Goal: Transaction & Acquisition: Purchase product/service

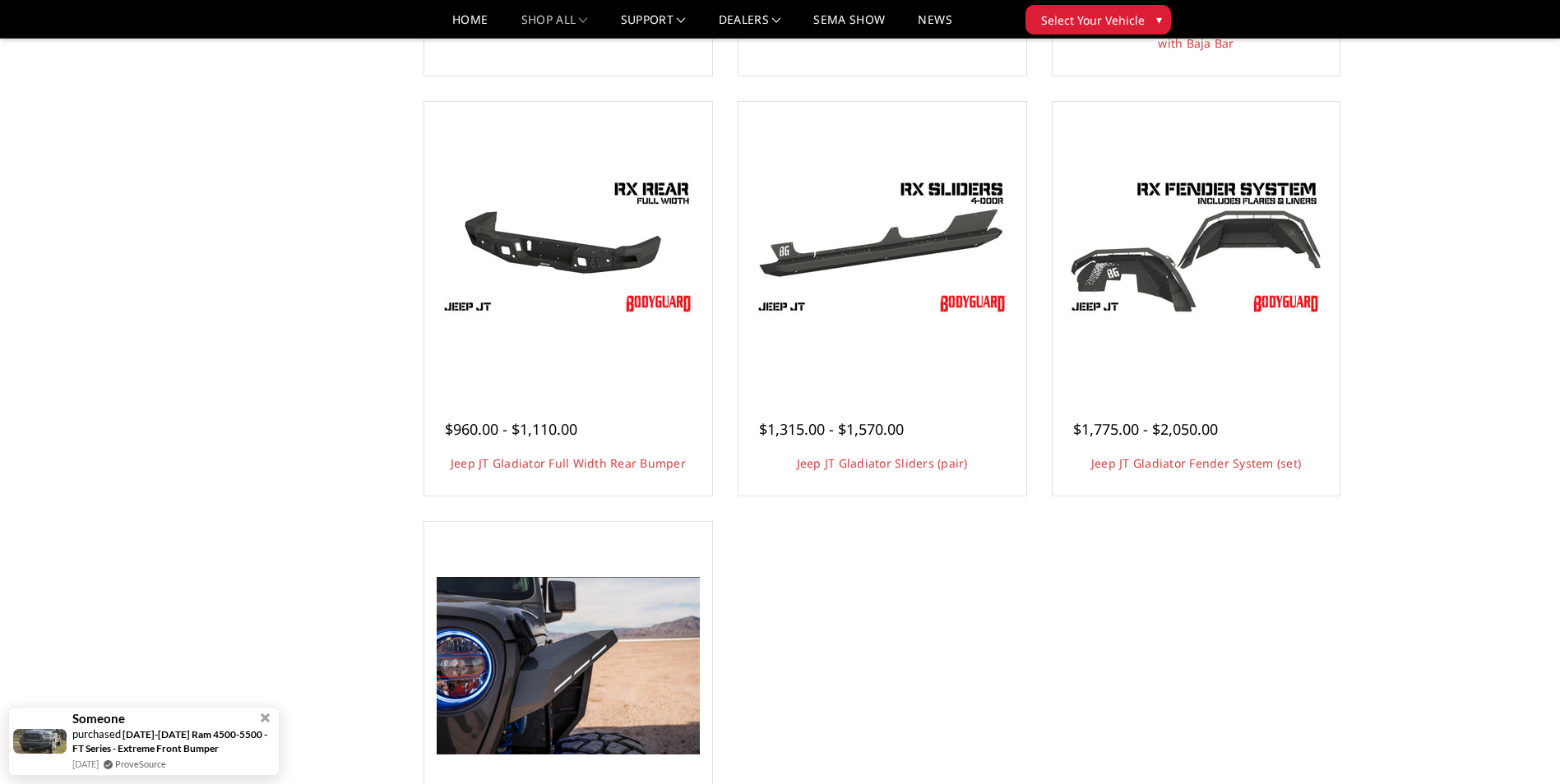
scroll to position [493, 0]
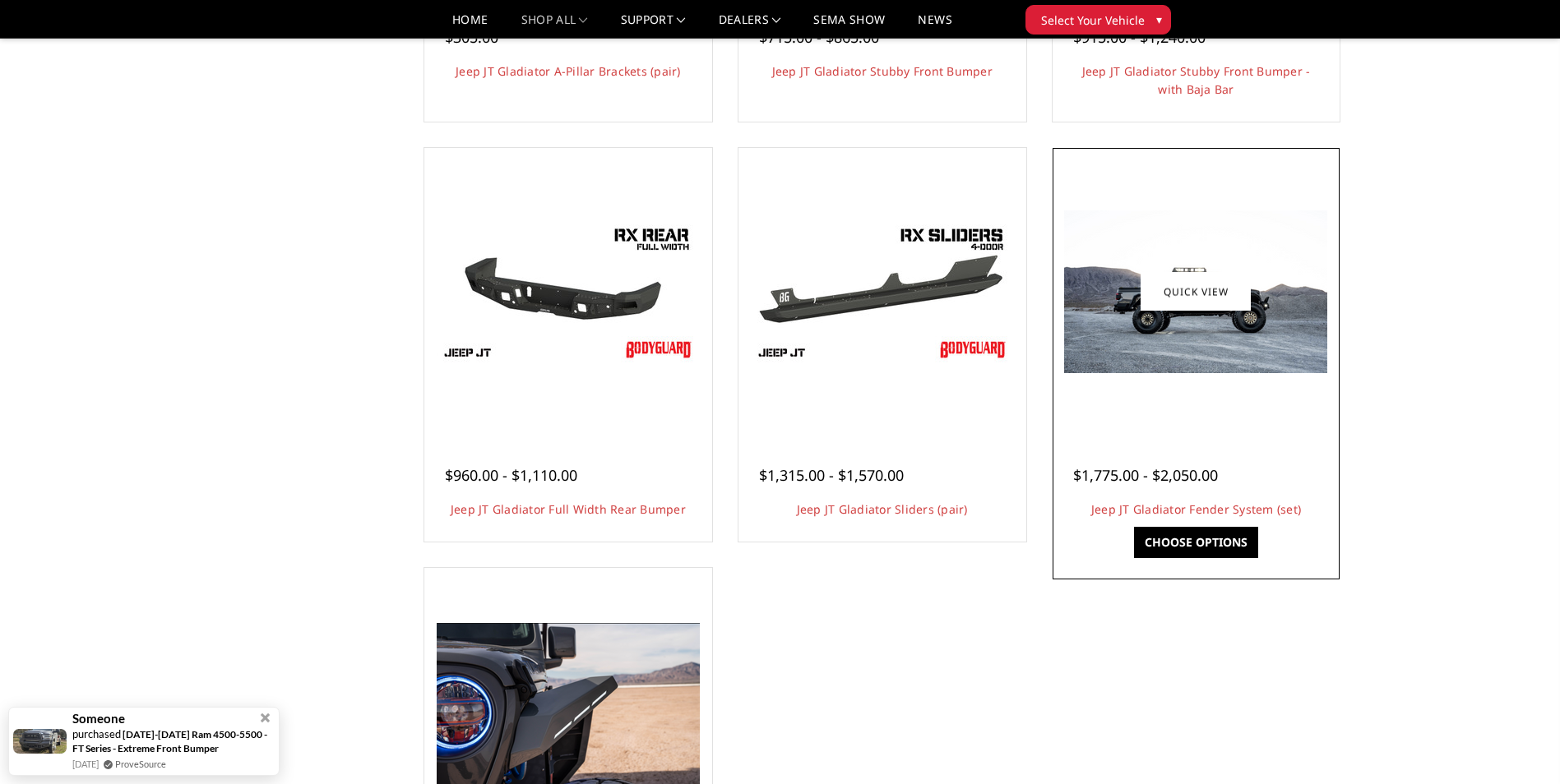
click at [1137, 331] on img at bounding box center [1195, 292] width 263 height 163
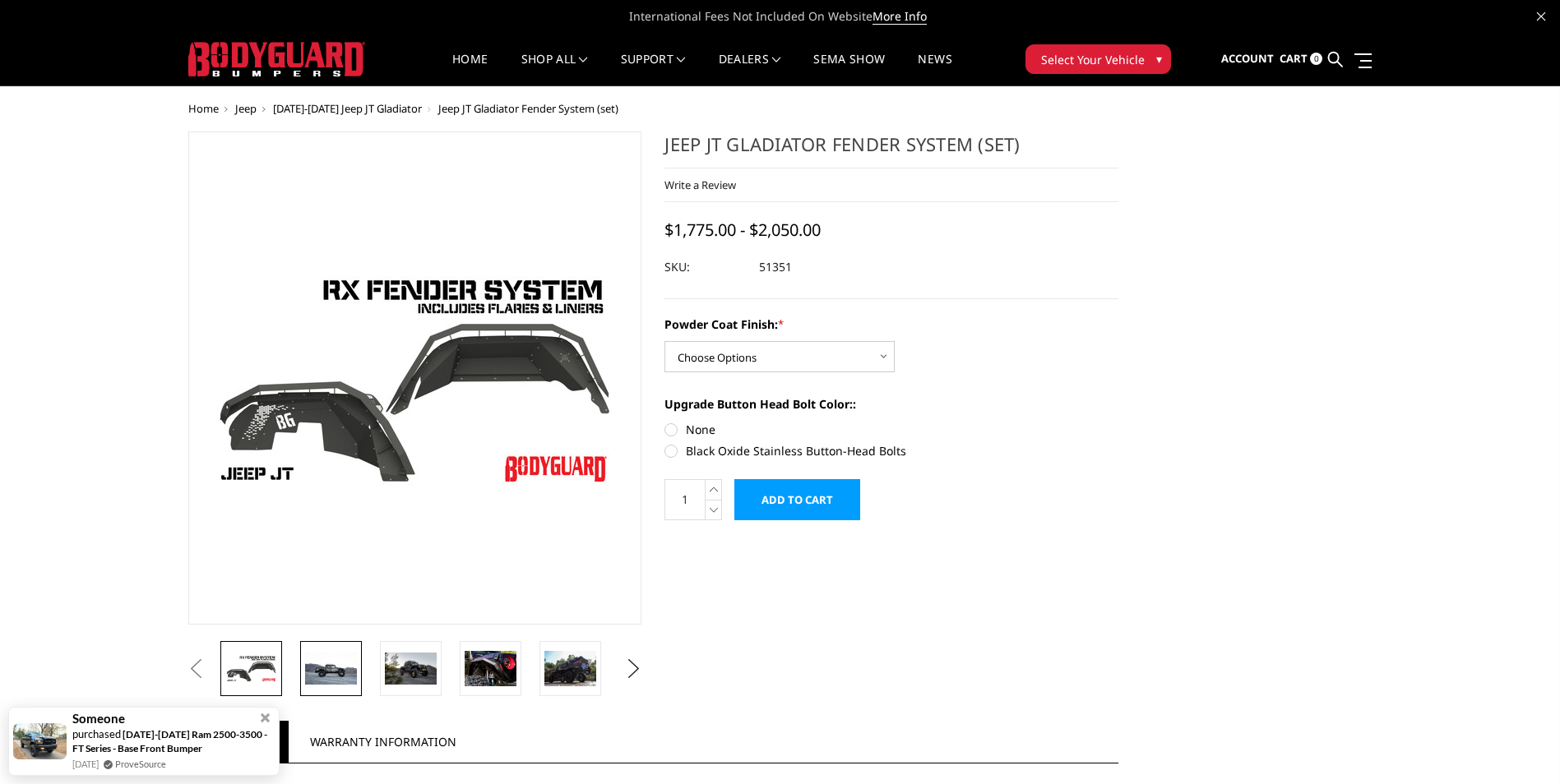
click at [338, 665] on img at bounding box center [331, 668] width 52 height 32
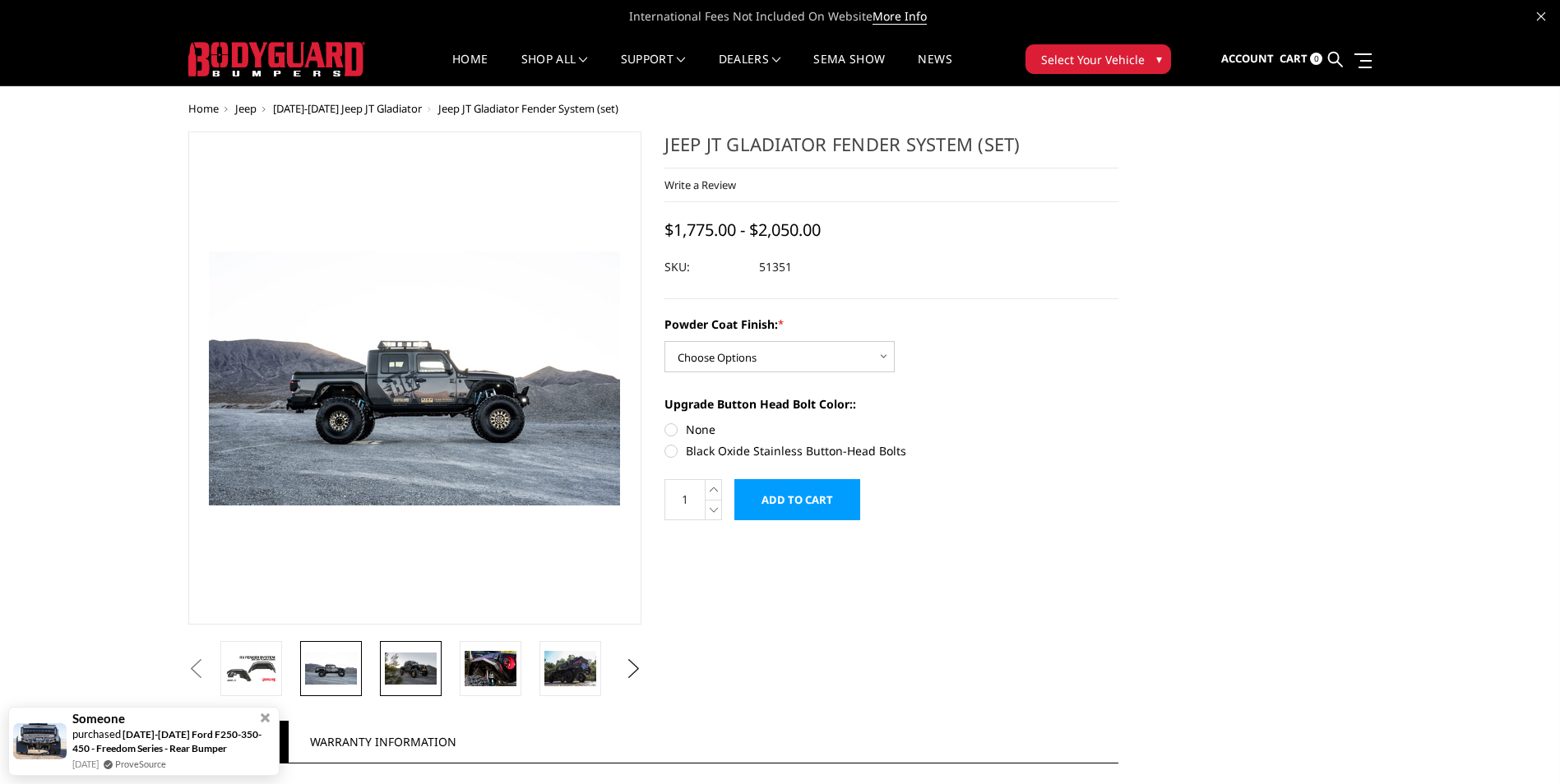
click at [391, 670] on img at bounding box center [411, 668] width 52 height 32
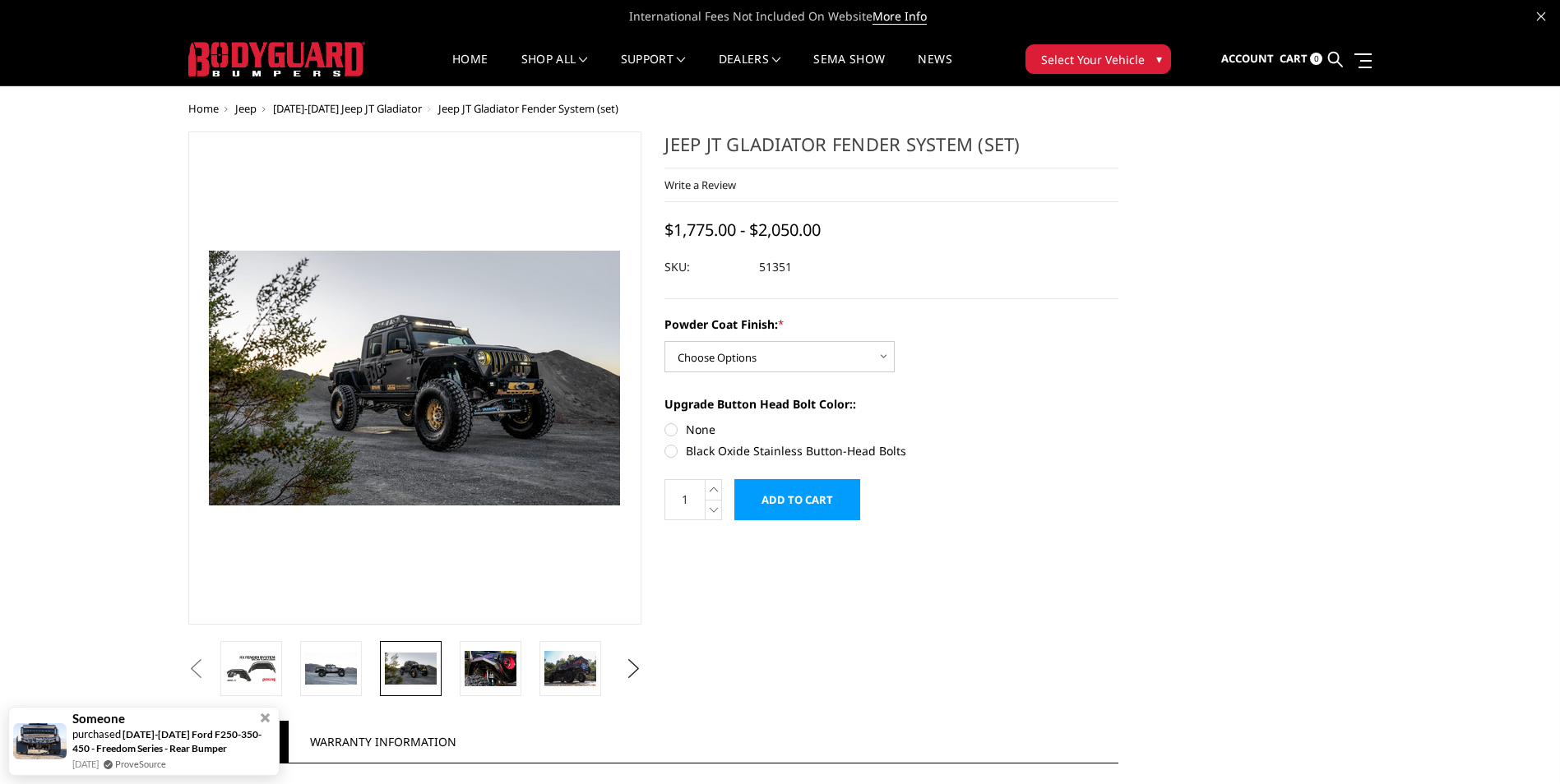
click at [406, 674] on img at bounding box center [411, 668] width 52 height 32
click at [478, 675] on img at bounding box center [491, 668] width 52 height 35
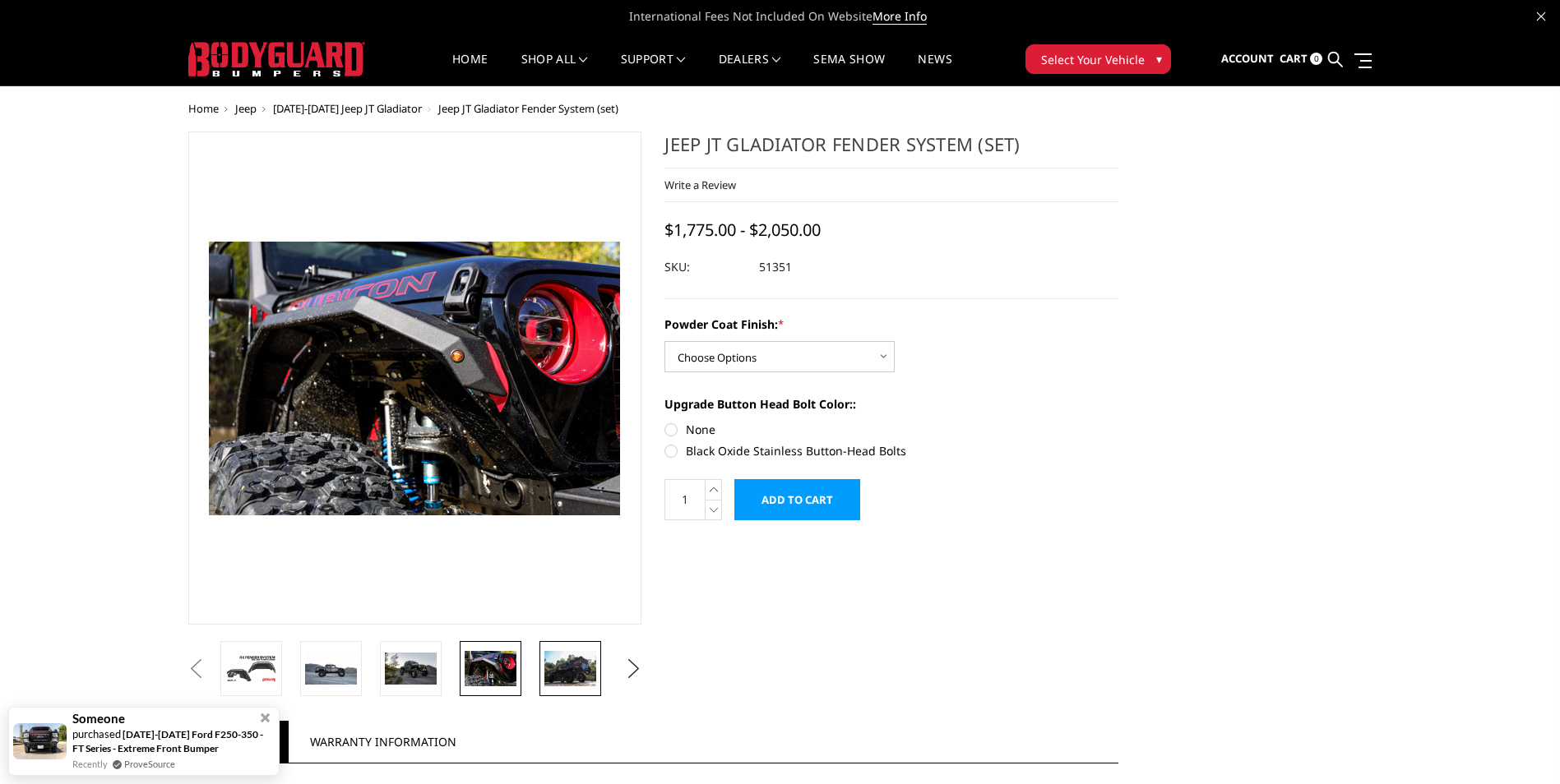
click at [545, 665] on img at bounding box center [571, 668] width 52 height 35
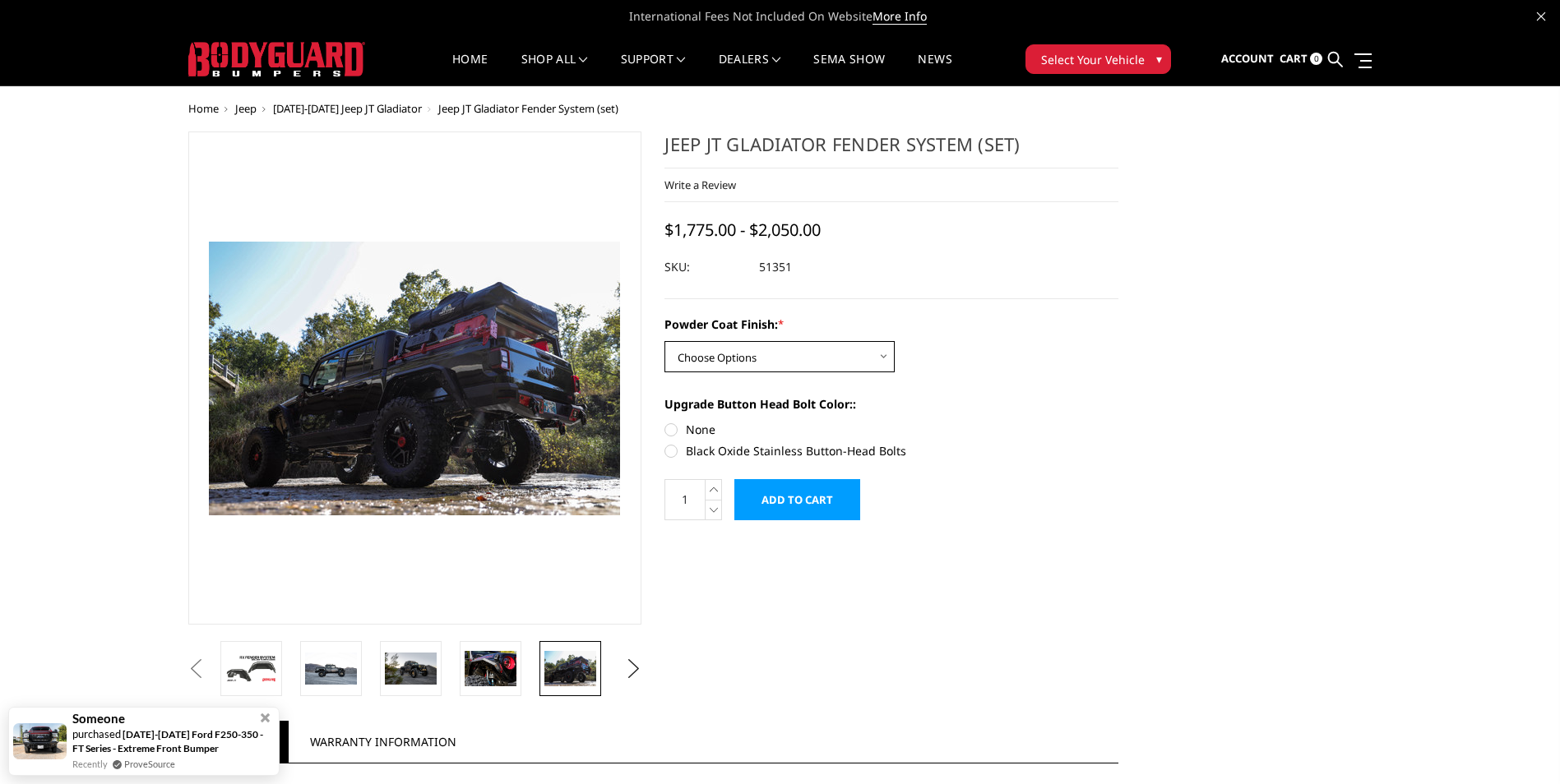
click at [797, 353] on select "Choose Options Bare Metal Textured Black Powder Coat" at bounding box center [780, 356] width 230 height 31
select select "4109"
click at [665, 341] on select "Choose Options Bare Metal Textured Black Powder Coat" at bounding box center [780, 356] width 230 height 31
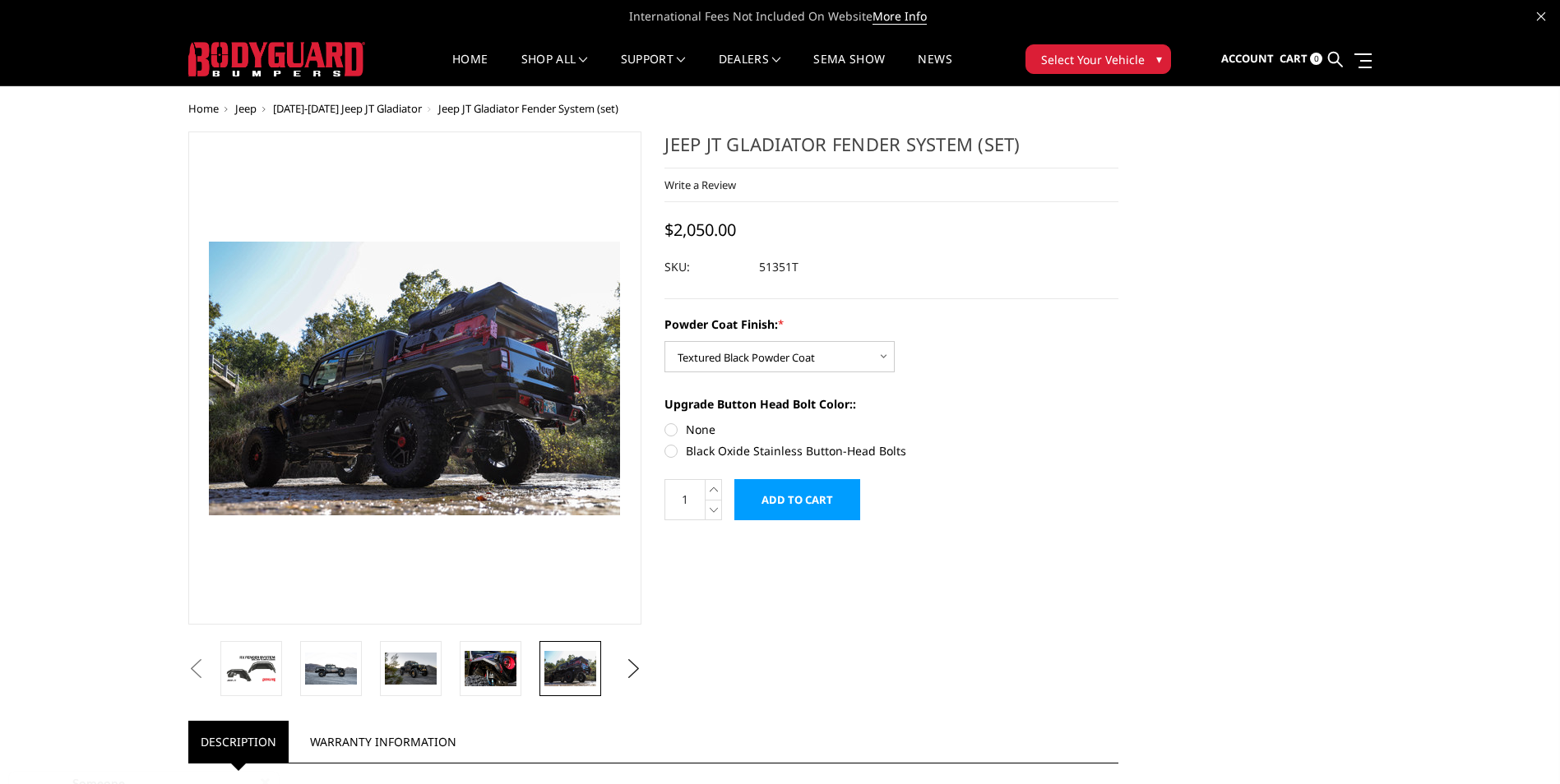
click at [671, 428] on label "None" at bounding box center [891, 428] width 454 height 17
click at [666, 421] on input "None" at bounding box center [665, 420] width 1 height 1
radio input "true"
